Goal: Transaction & Acquisition: Purchase product/service

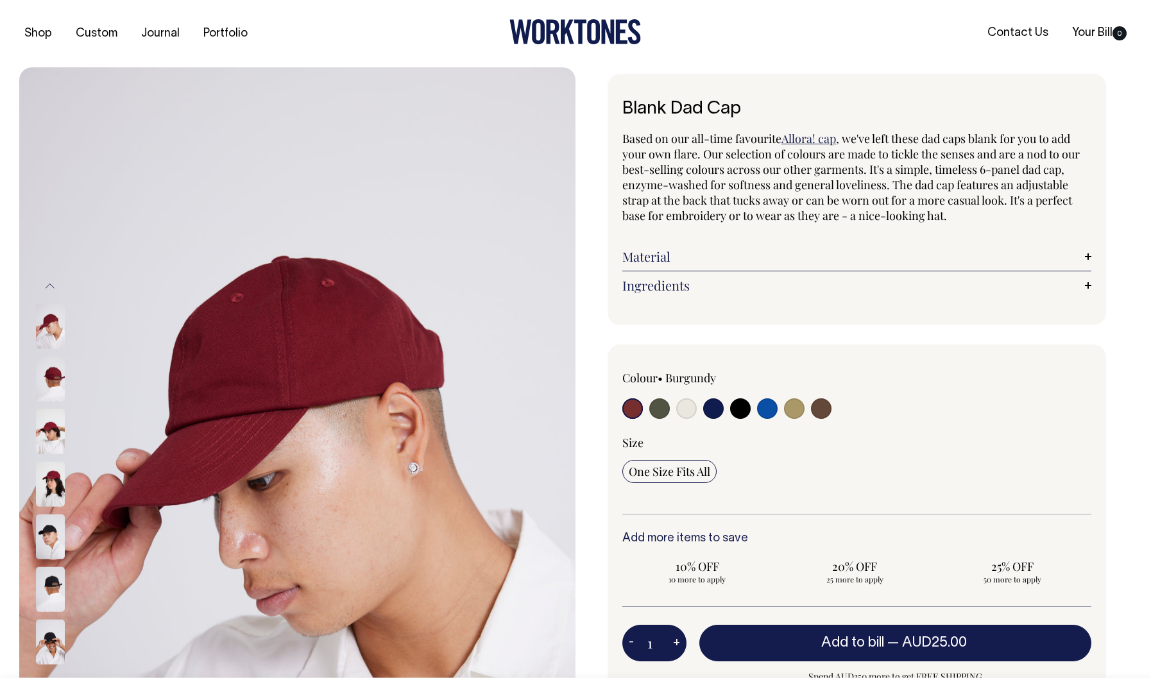
click at [717, 411] on input "radio" at bounding box center [713, 409] width 21 height 21
radio input "true"
select select "Dark Navy"
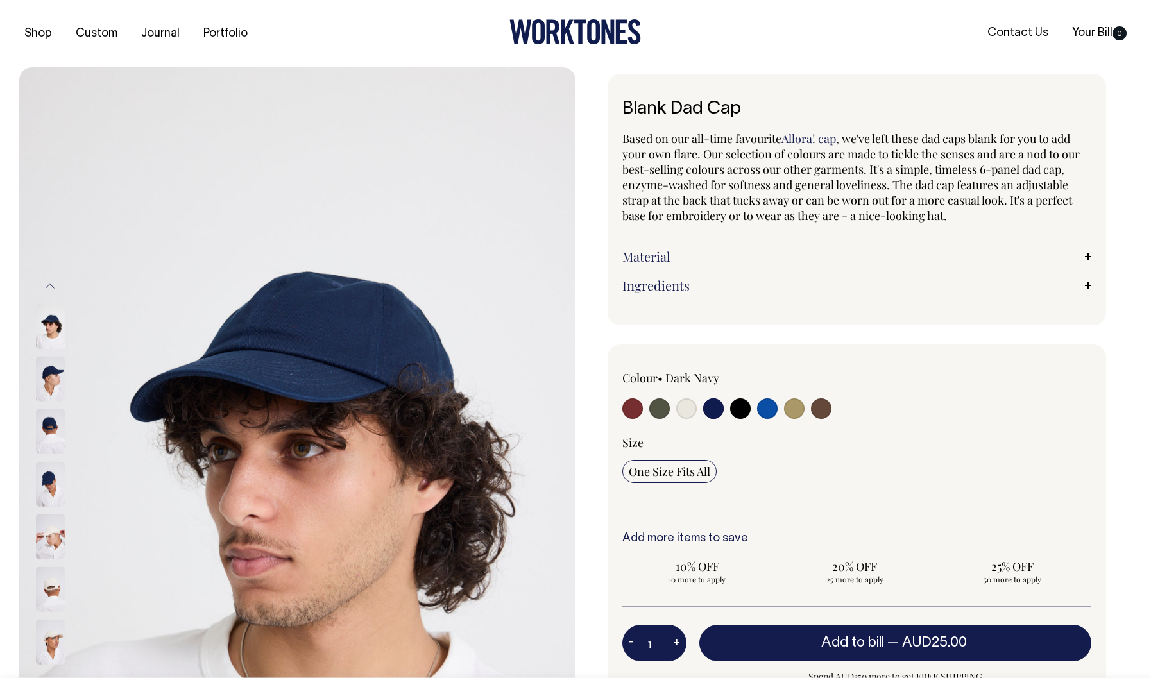
click at [659, 410] on input "radio" at bounding box center [659, 409] width 21 height 21
radio input "true"
select select "Olive"
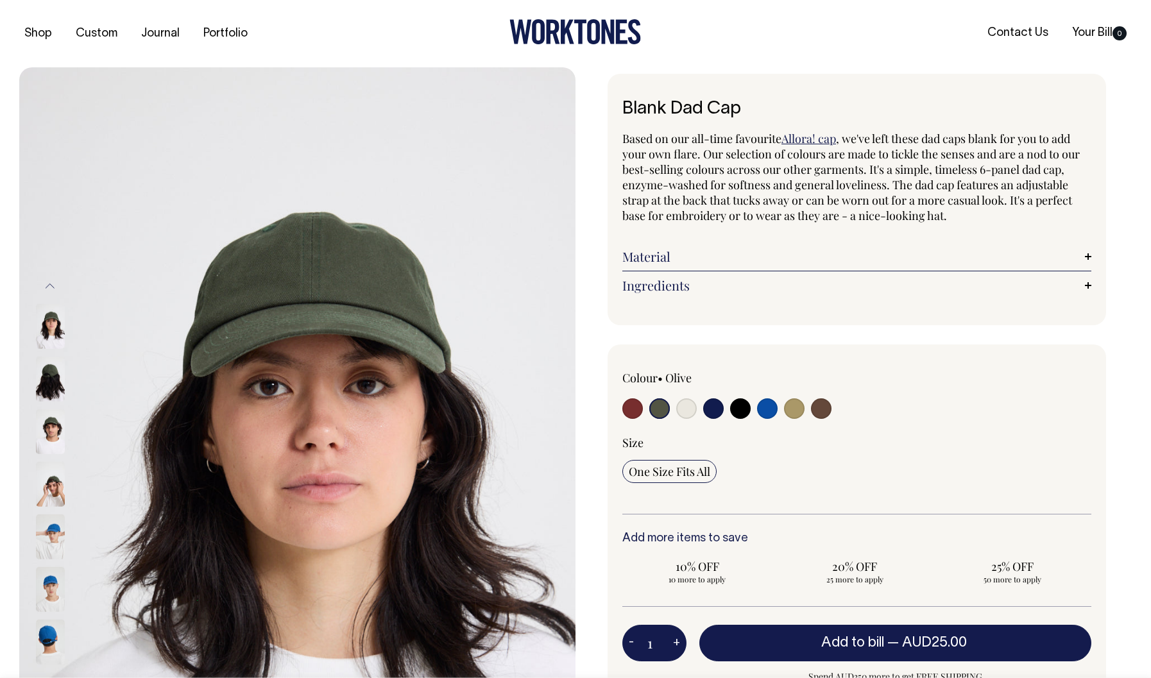
click at [741, 411] on input "radio" at bounding box center [740, 409] width 21 height 21
radio input "true"
select select "Black"
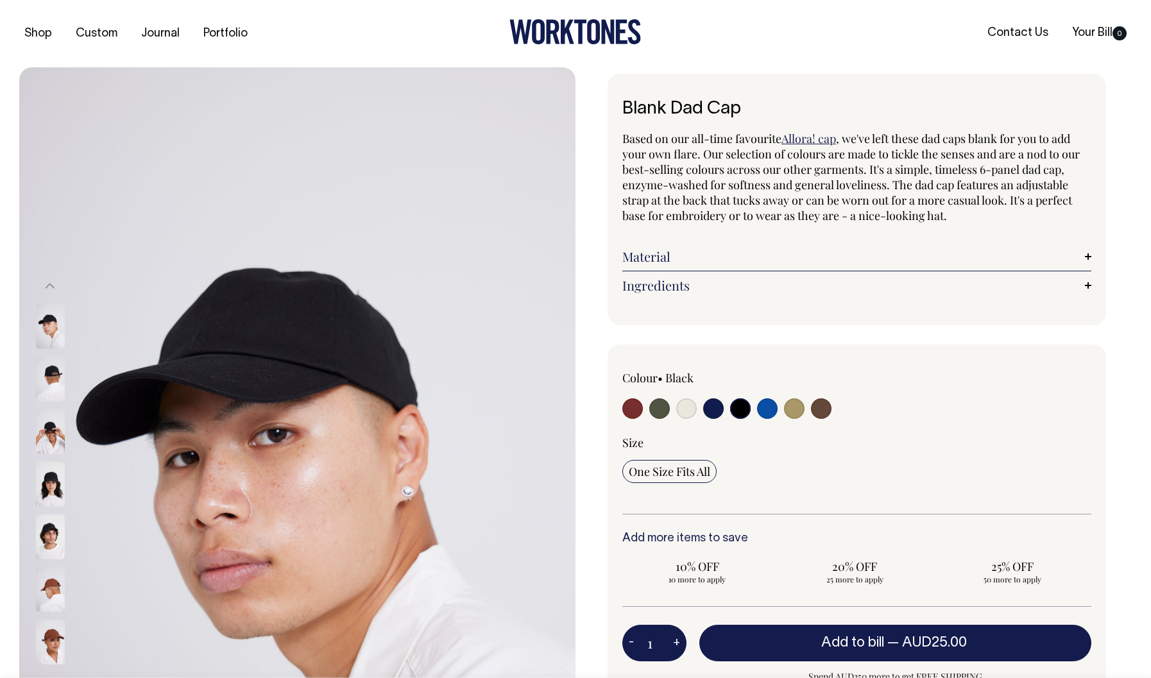
click at [662, 414] on input "radio" at bounding box center [659, 409] width 21 height 21
radio input "true"
select select "Olive"
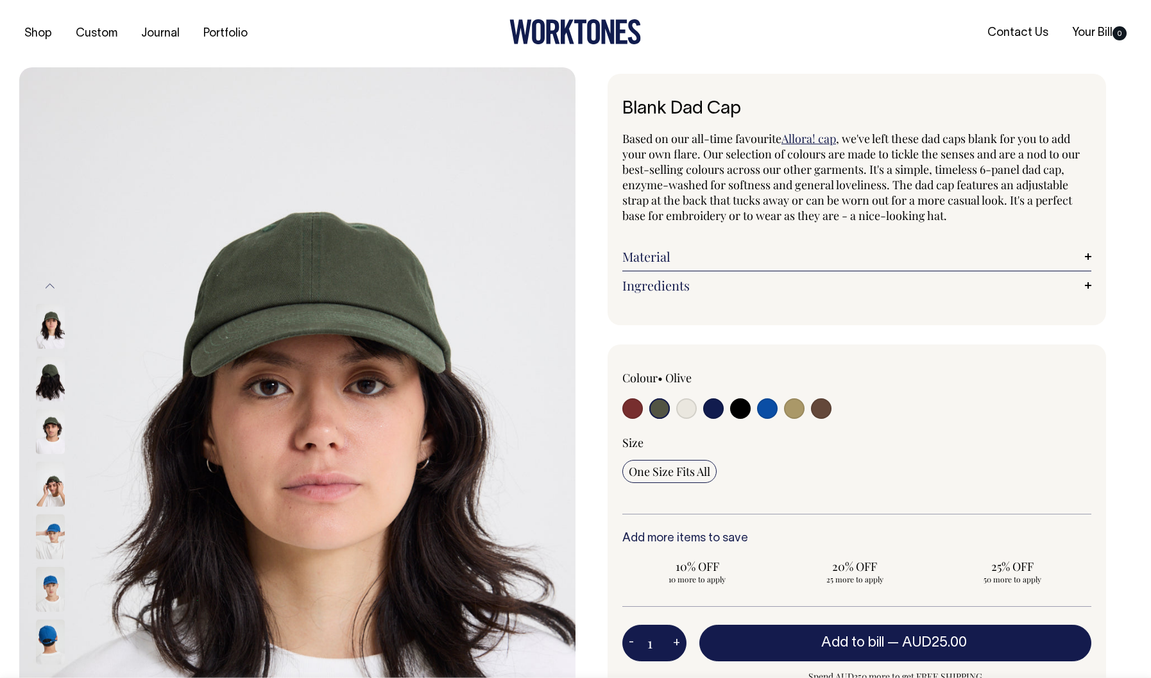
click at [819, 411] on input "radio" at bounding box center [821, 409] width 21 height 21
radio input "true"
select select "Espresso"
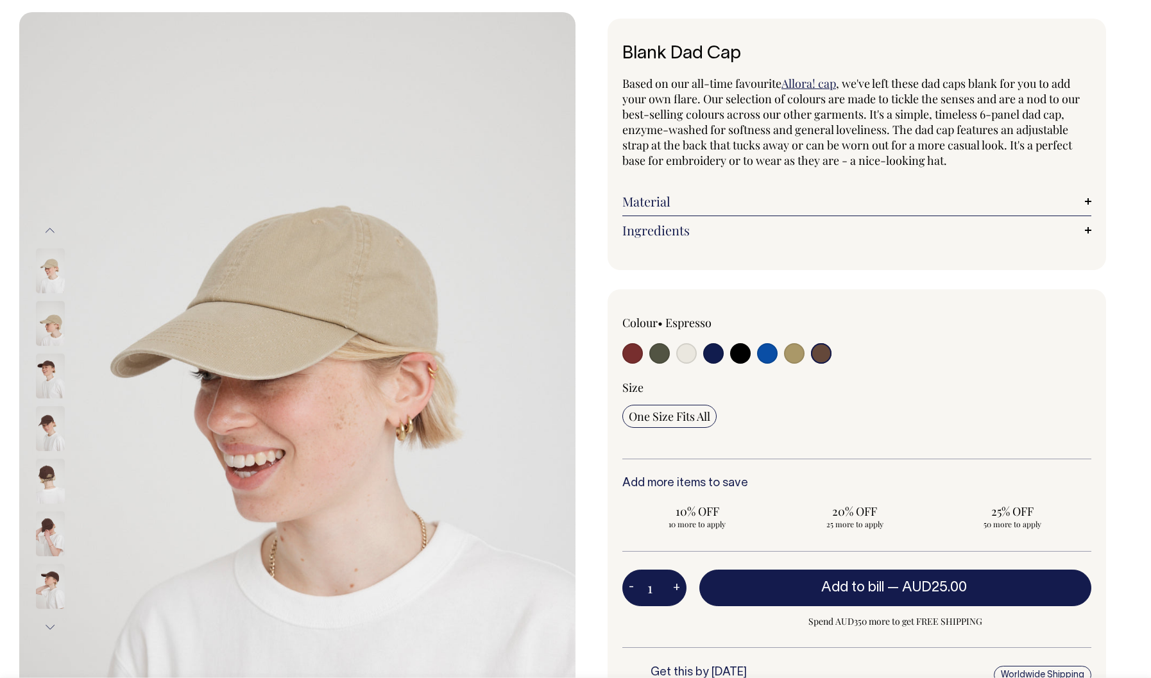
scroll to position [56, 0]
click at [659, 354] on input "radio" at bounding box center [659, 353] width 21 height 21
radio input "true"
select select "Olive"
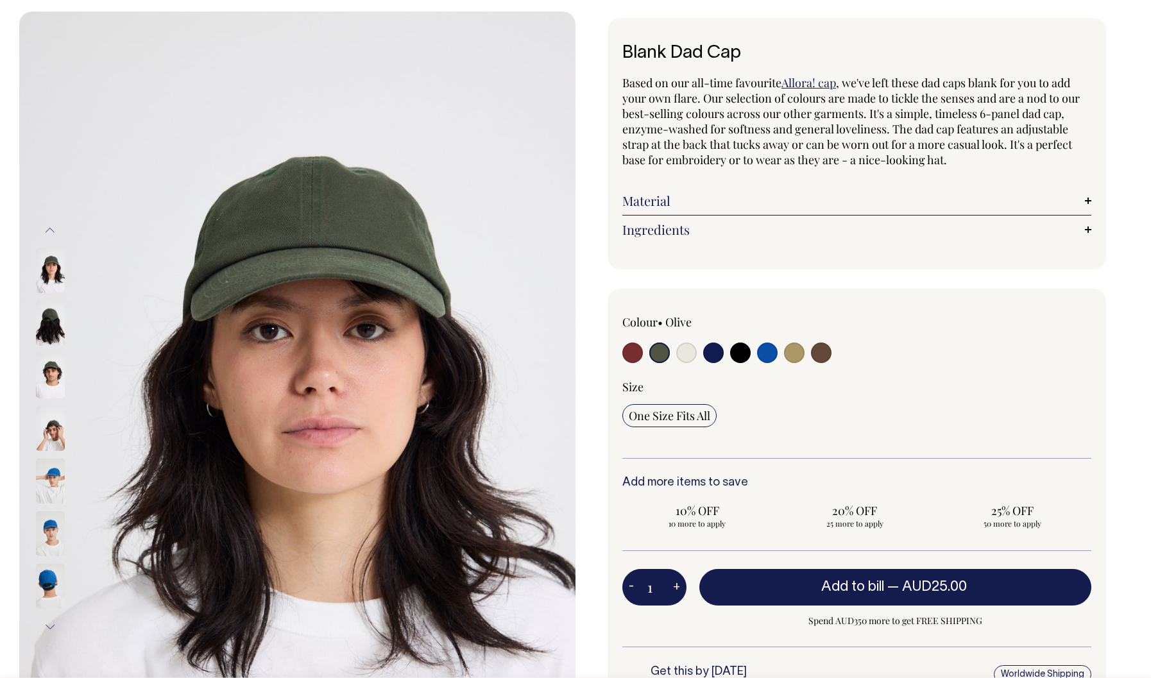
click at [713, 355] on input "radio" at bounding box center [713, 353] width 21 height 21
radio input "true"
select select "Dark Navy"
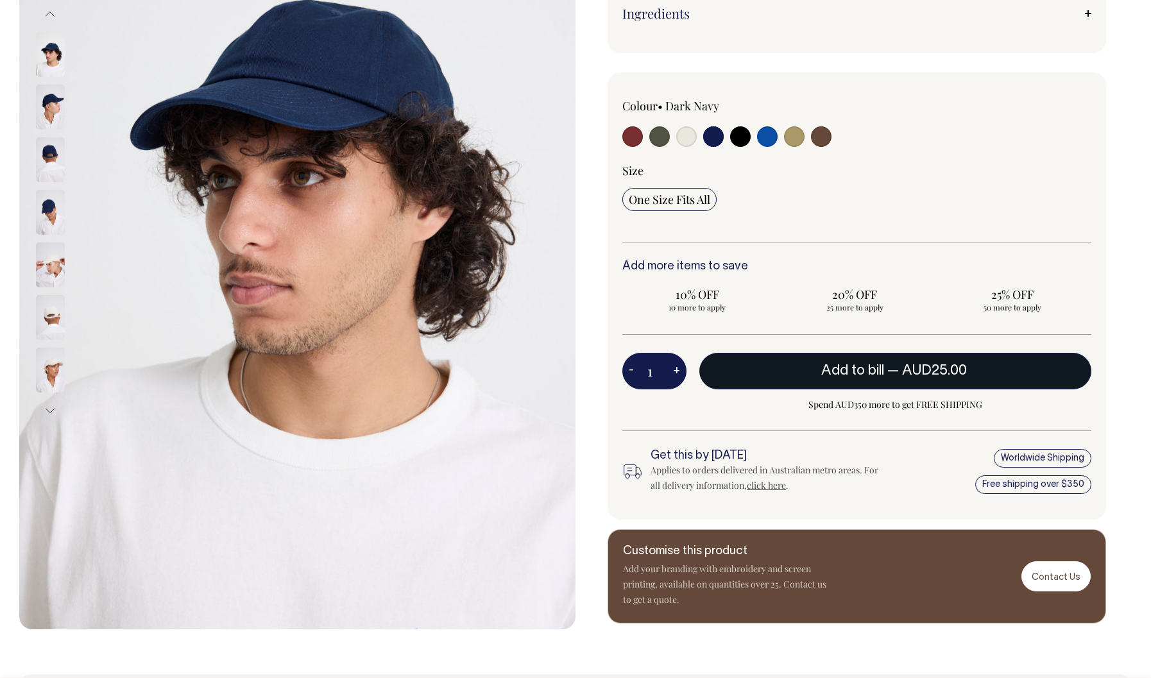
scroll to position [273, 0]
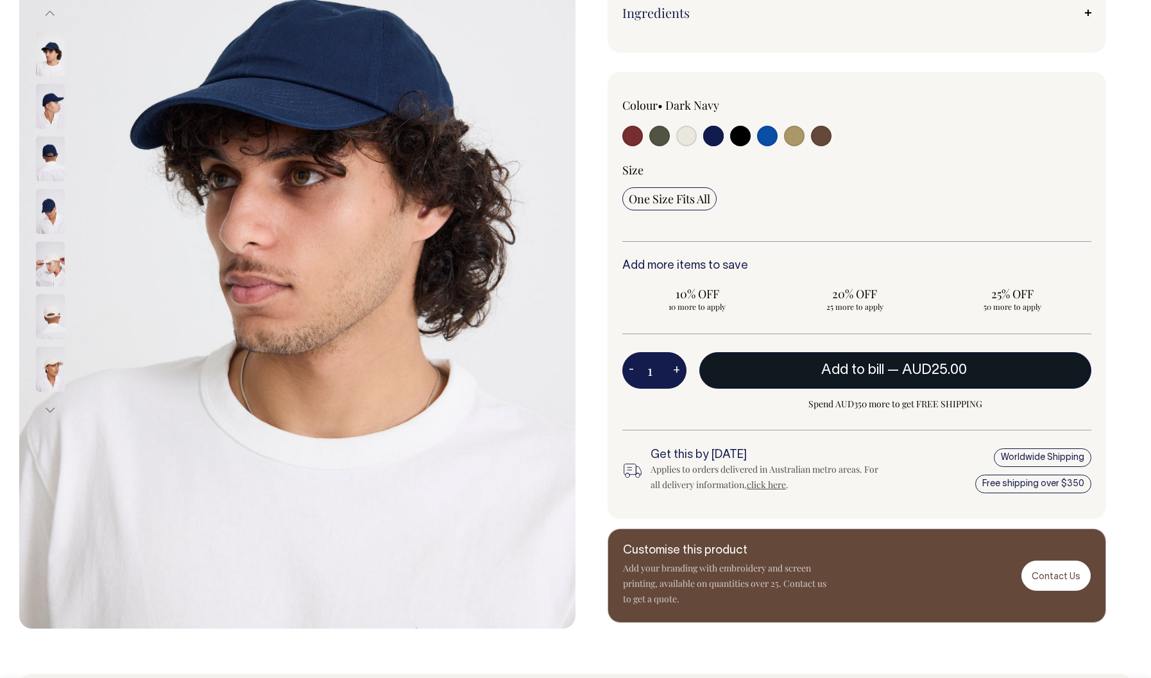
click at [853, 371] on span "Add to bill" at bounding box center [852, 370] width 63 height 13
